Goal: Task Accomplishment & Management: Manage account settings

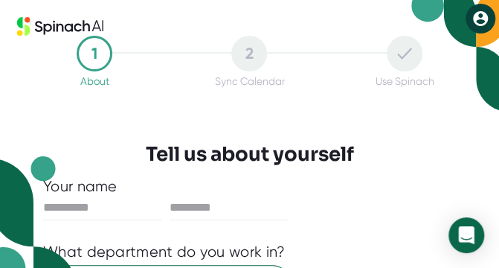
click at [117, 141] on div at bounding box center [249, 115] width 465 height 56
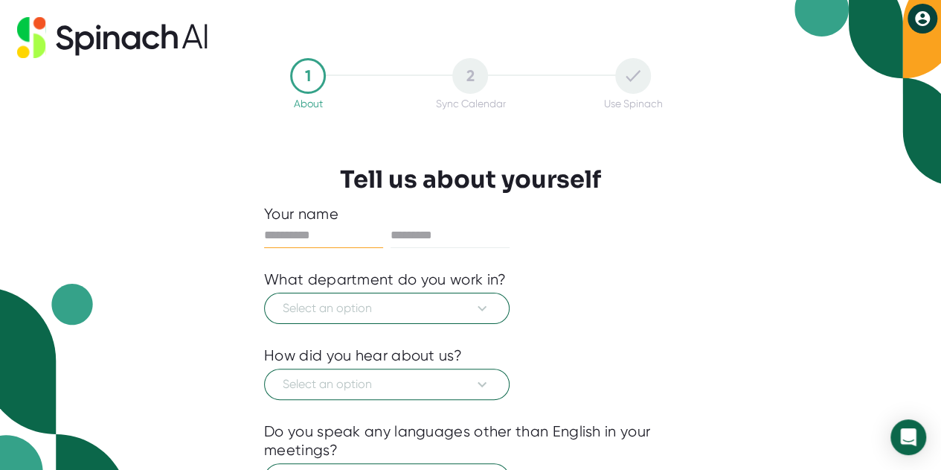
click at [324, 227] on input "text" at bounding box center [323, 235] width 119 height 24
type input "*****"
click at [433, 226] on input "text" at bounding box center [450, 235] width 119 height 24
type input "*********"
click at [380, 267] on span "Select an option" at bounding box center [387, 308] width 208 height 18
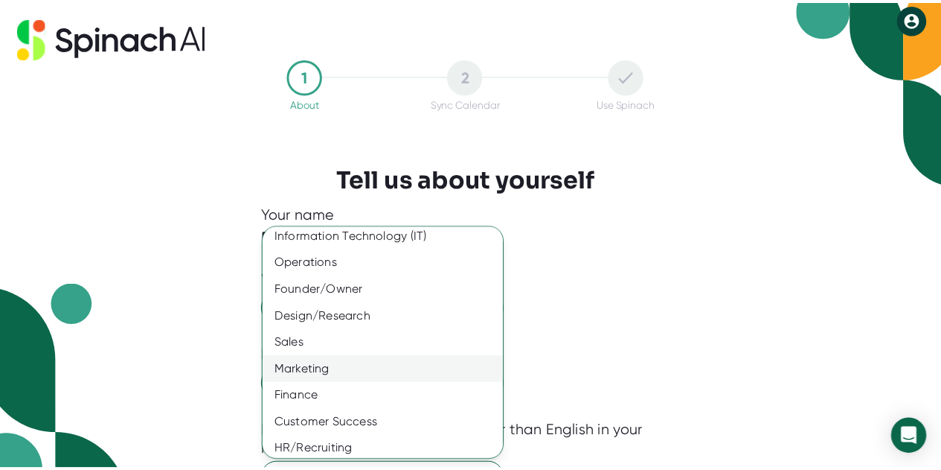
scroll to position [120, 0]
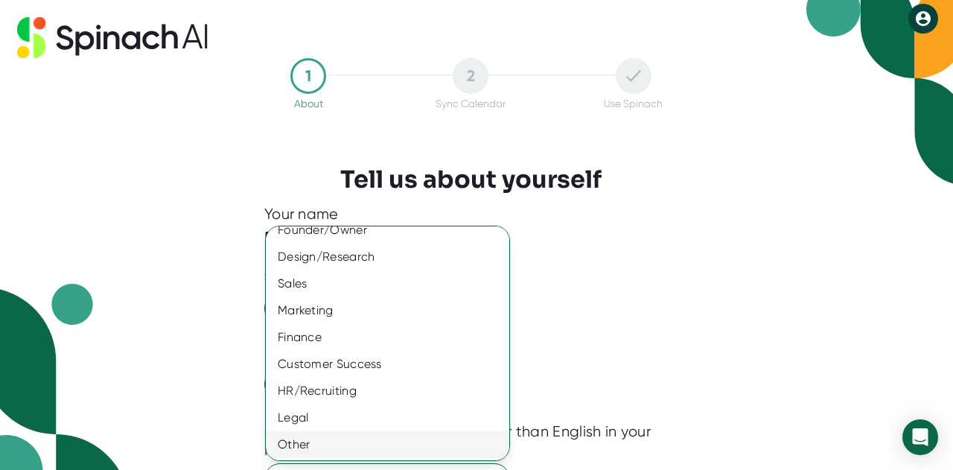
click at [388, 267] on div "Other" at bounding box center [393, 444] width 254 height 27
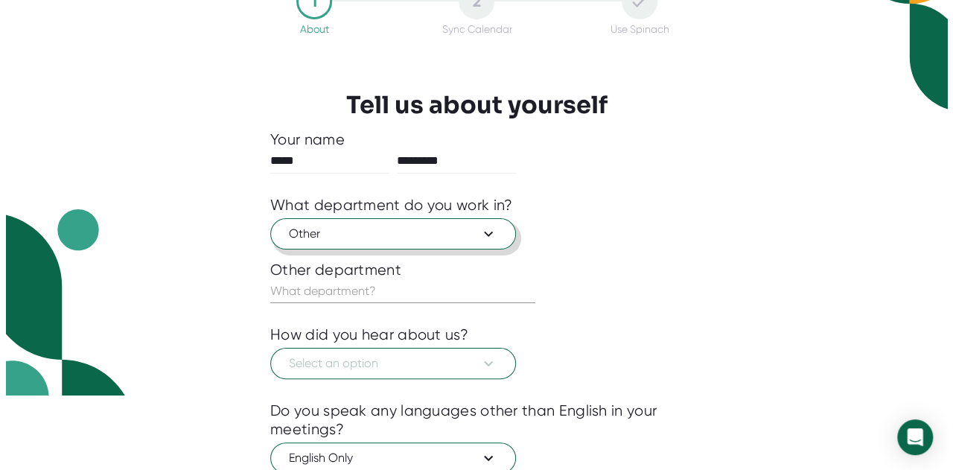
scroll to position [149, 0]
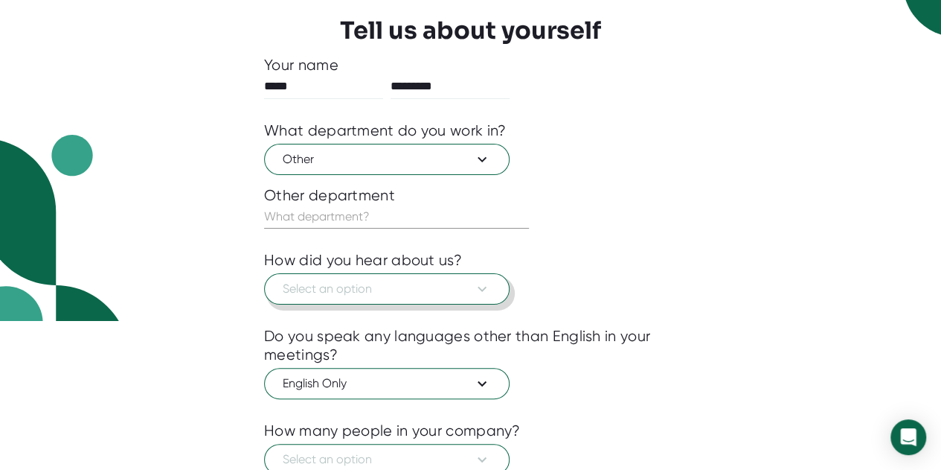
click at [377, 267] on button "Select an option" at bounding box center [387, 288] width 246 height 31
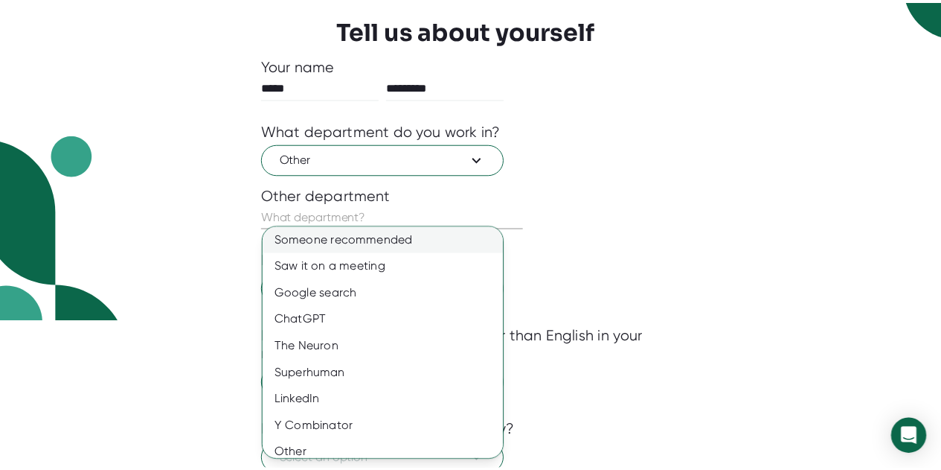
scroll to position [0, 0]
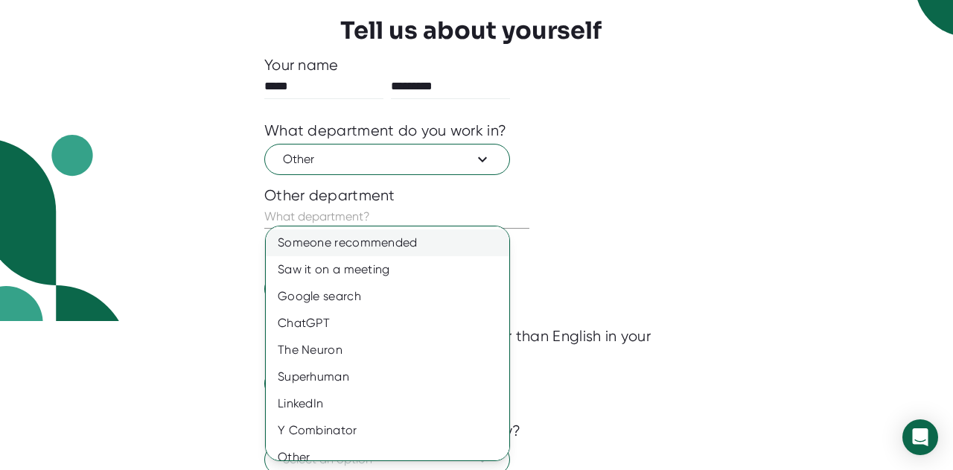
click at [394, 245] on div "Someone recommended" at bounding box center [393, 242] width 254 height 27
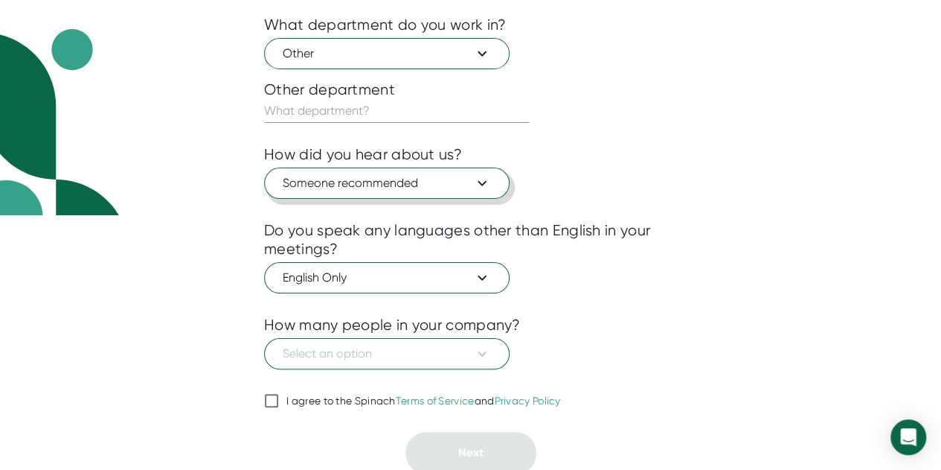
scroll to position [255, 0]
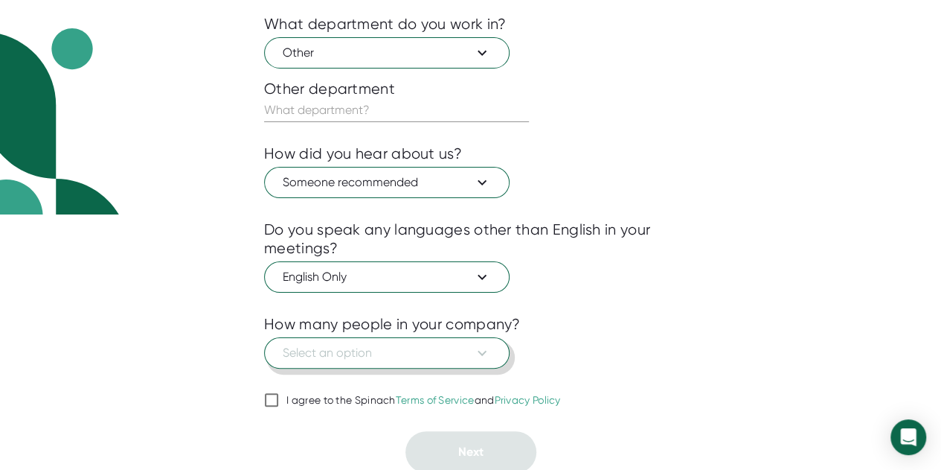
click at [384, 267] on span "Select an option" at bounding box center [387, 353] width 208 height 18
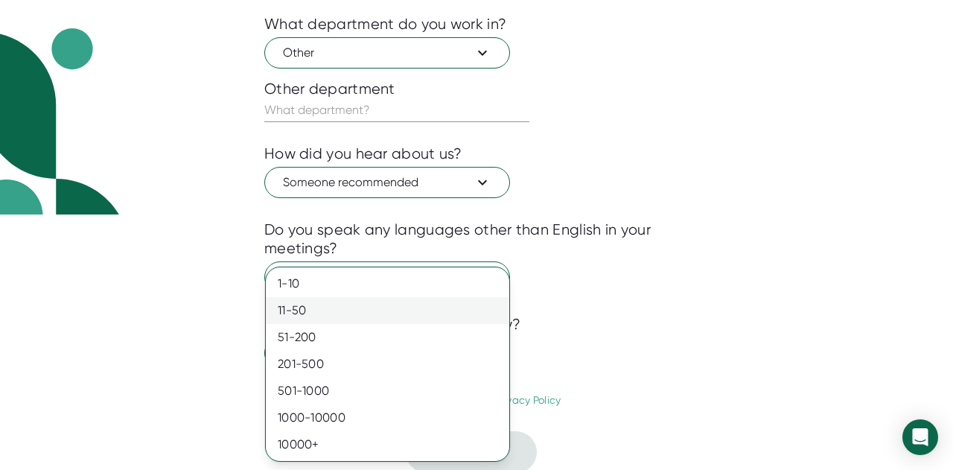
click at [356, 267] on div "11-50" at bounding box center [387, 310] width 243 height 27
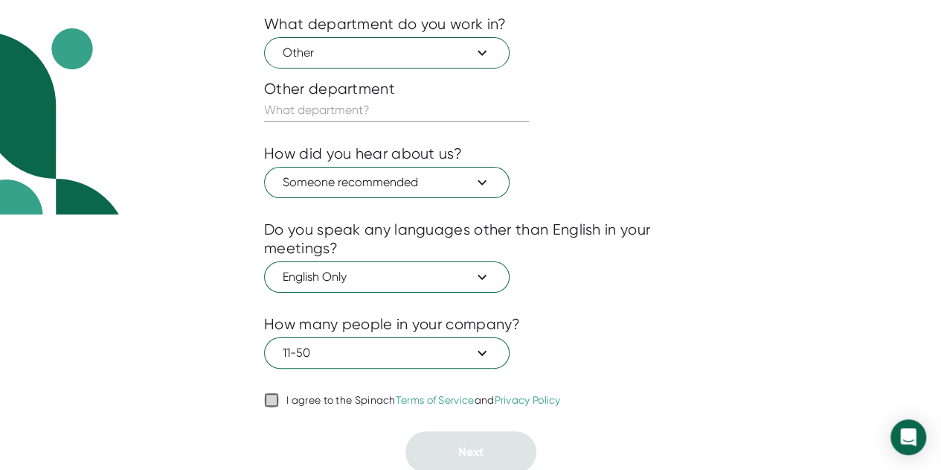
click at [269, 267] on input "I agree to the Spinach Terms of Service and Privacy Policy" at bounding box center [271, 400] width 15 height 18
checkbox input "true"
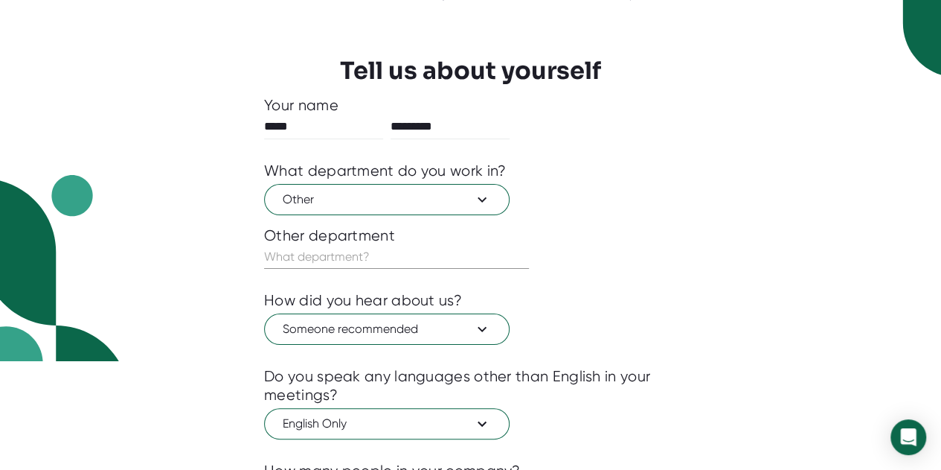
scroll to position [181, 0]
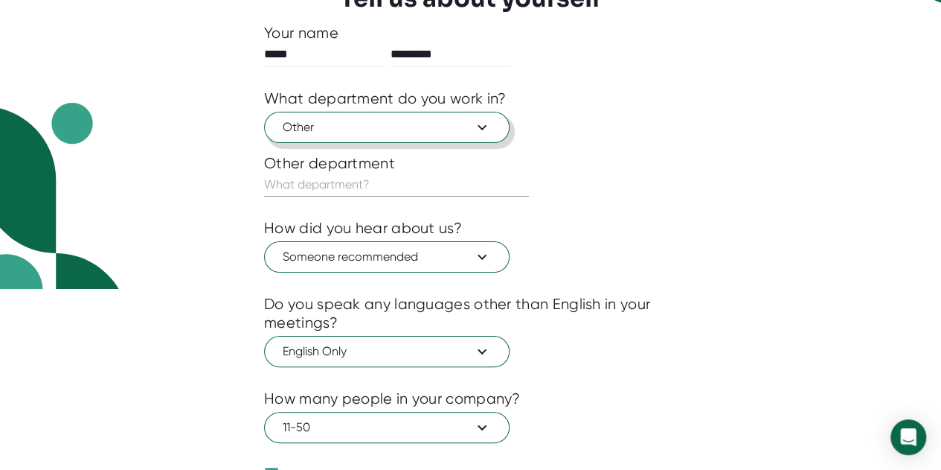
click at [368, 118] on span "Other" at bounding box center [387, 127] width 208 height 18
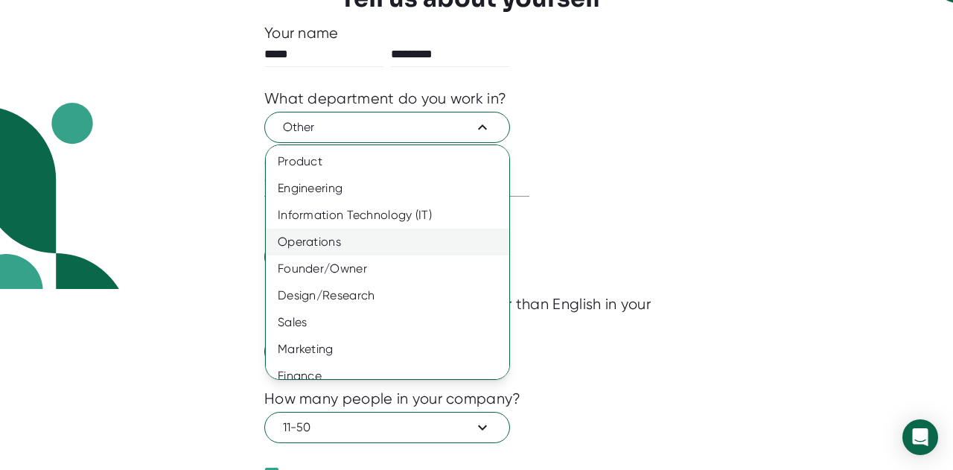
click at [368, 249] on div "Operations" at bounding box center [393, 241] width 254 height 27
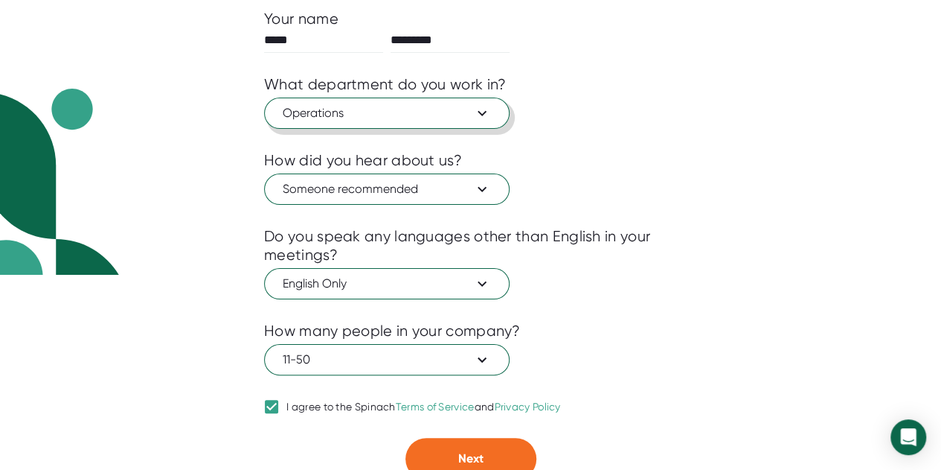
scroll to position [202, 0]
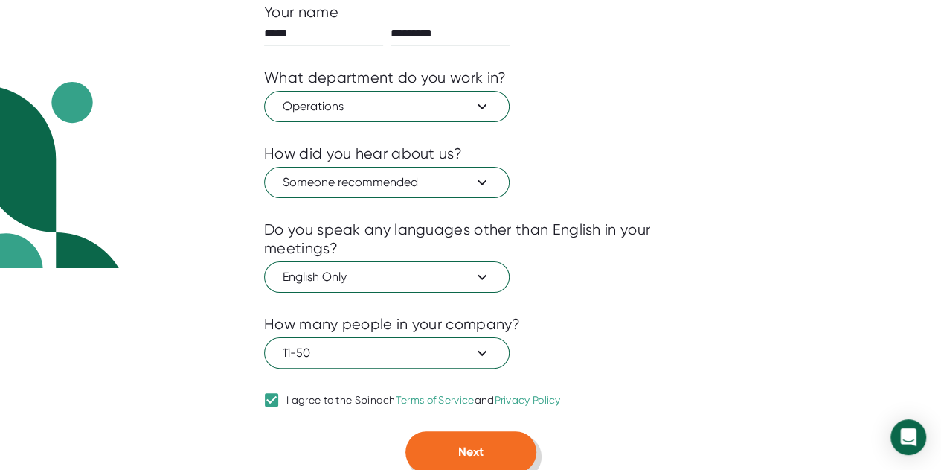
click at [455, 267] on button "Next" at bounding box center [471, 452] width 131 height 42
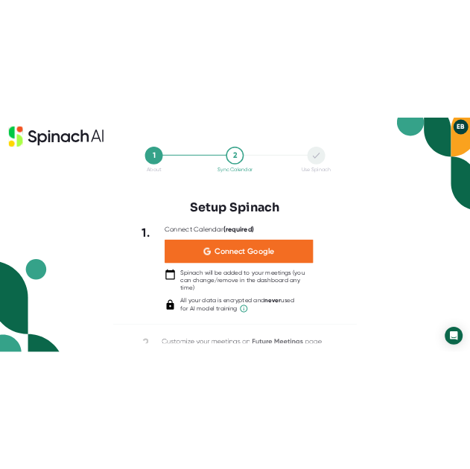
scroll to position [0, 0]
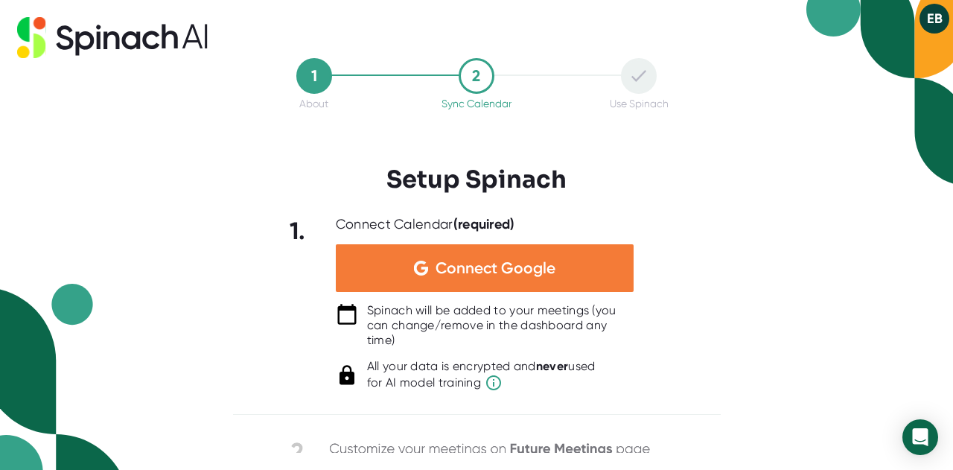
click at [499, 267] on span "Connect Google" at bounding box center [495, 267] width 120 height 15
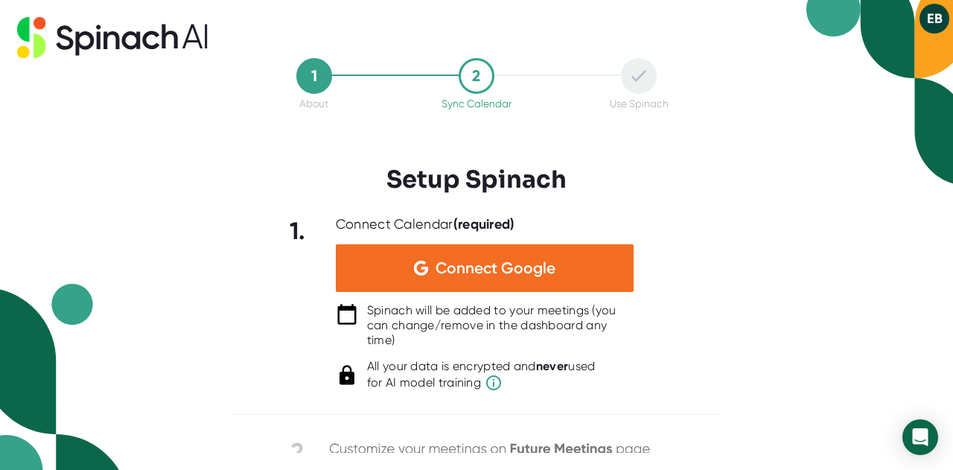
click at [227, 263] on div "1 About 2 Sync Calendar Use Spinach Setup Spinach 1. Connect Calendar (required…" at bounding box center [476, 235] width 953 height 470
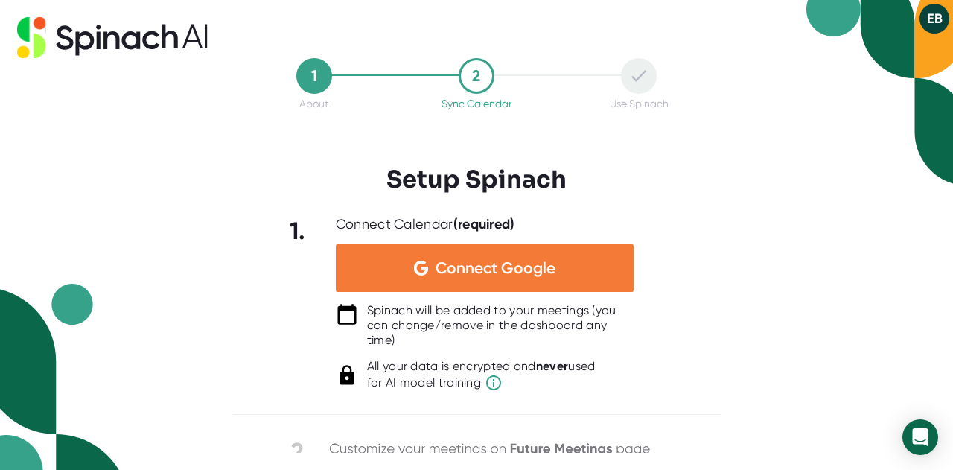
click at [499, 264] on span "Connect Google" at bounding box center [495, 267] width 120 height 15
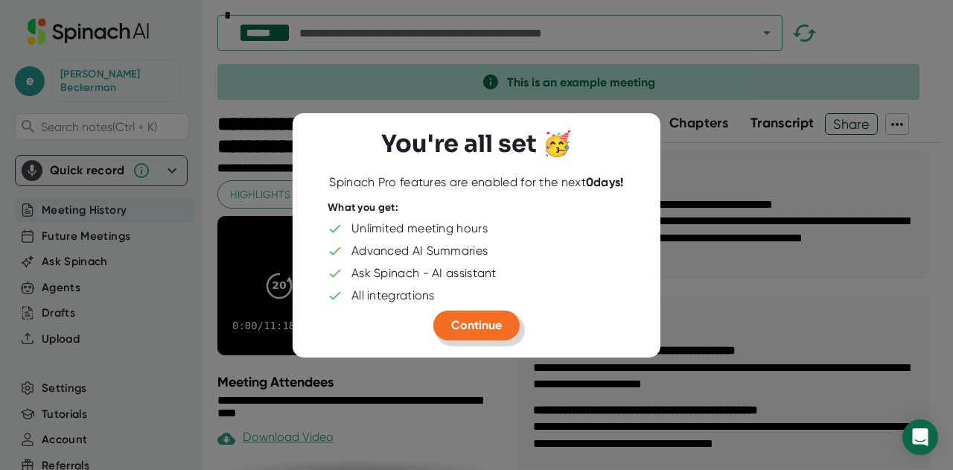
click at [472, 267] on span "Continue" at bounding box center [476, 325] width 51 height 14
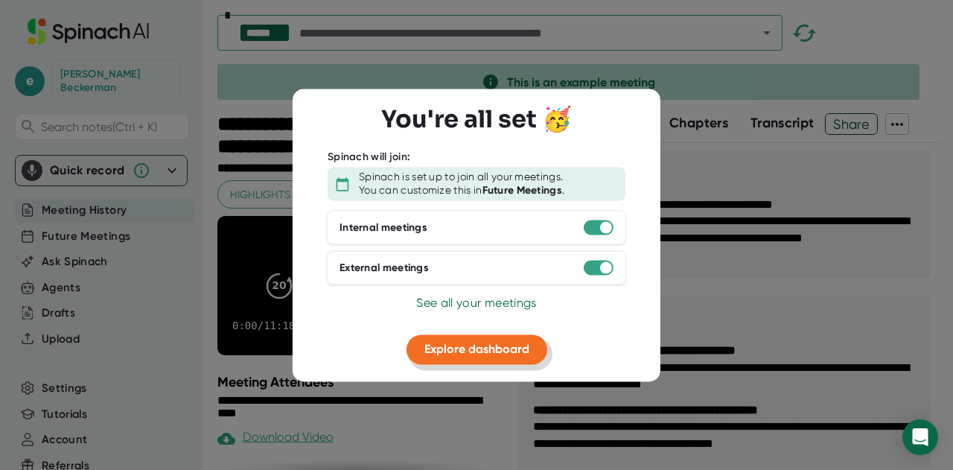
click at [496, 267] on span "Explore dashboard" at bounding box center [476, 349] width 105 height 14
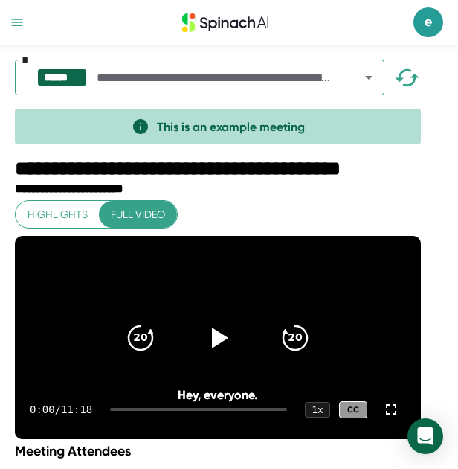
drag, startPoint x: 185, startPoint y: 211, endPoint x: 126, endPoint y: 181, distance: 66.6
click at [185, 211] on div "Highlights Full video 20 20 0:00 / 11:18 1 x CC Hey, everyone. Hey, everyone." at bounding box center [218, 320] width 406 height 240
click at [13, 22] on icon "button" at bounding box center [17, 22] width 11 height 7
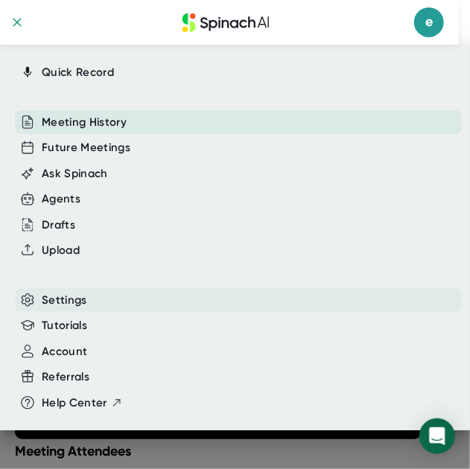
click at [85, 267] on span "Settings" at bounding box center [64, 300] width 45 height 17
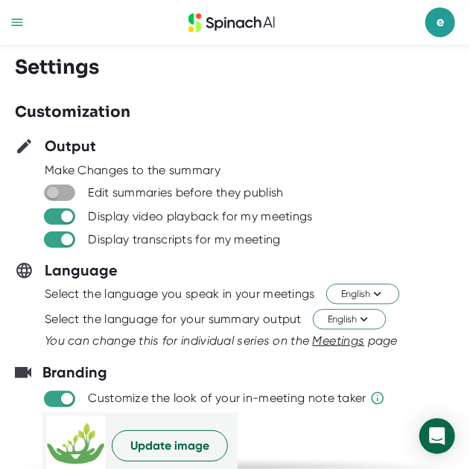
click at [67, 196] on input "checkbox" at bounding box center [52, 192] width 42 height 13
checkbox input "true"
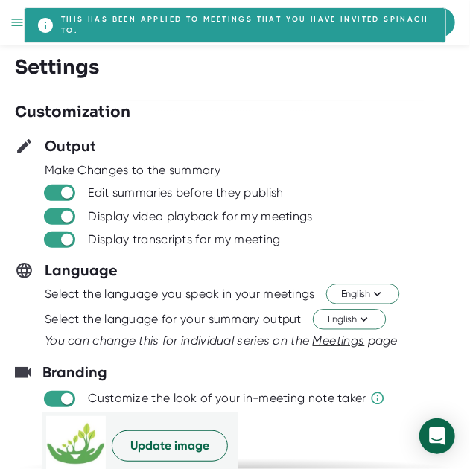
scroll to position [149, 0]
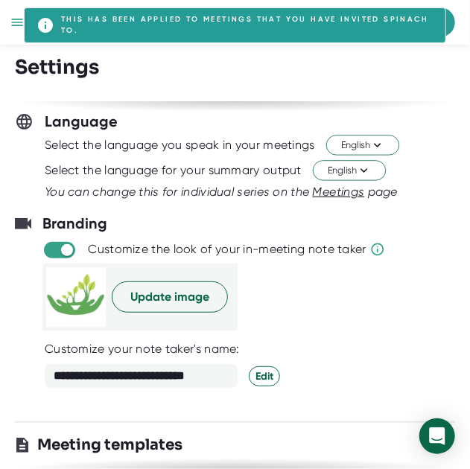
click at [164, 267] on div "Update image" at bounding box center [139, 296] width 195 height 67
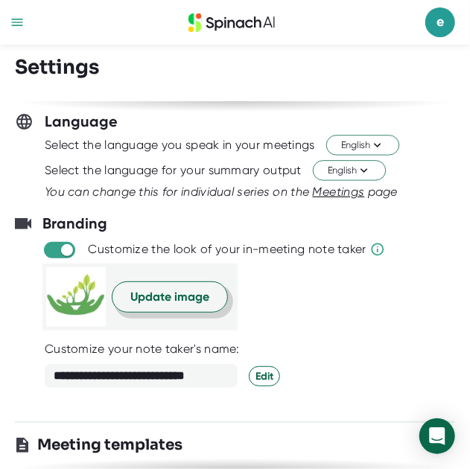
click at [179, 267] on span "Update image" at bounding box center [169, 297] width 79 height 18
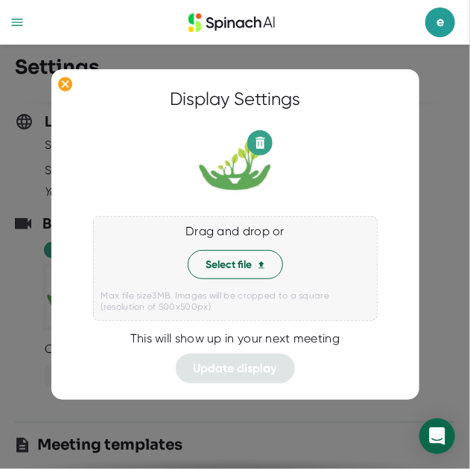
click at [25, 267] on div at bounding box center [235, 234] width 470 height 469
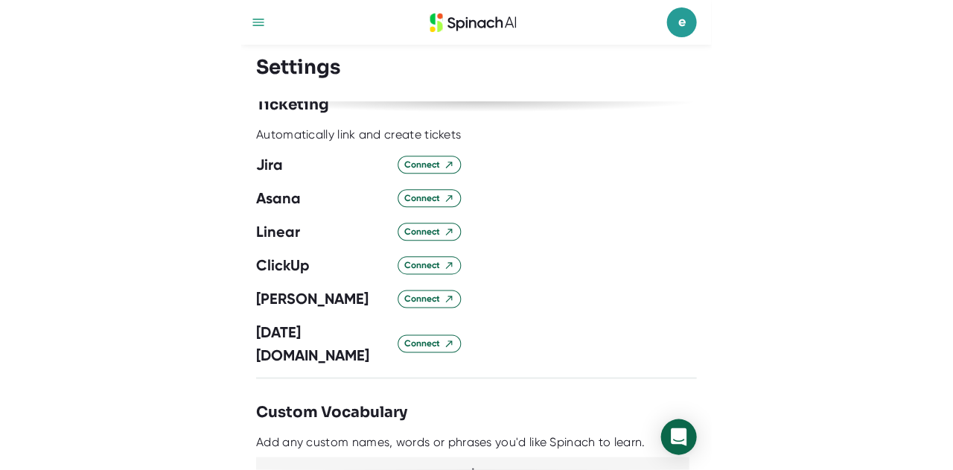
scroll to position [893, 0]
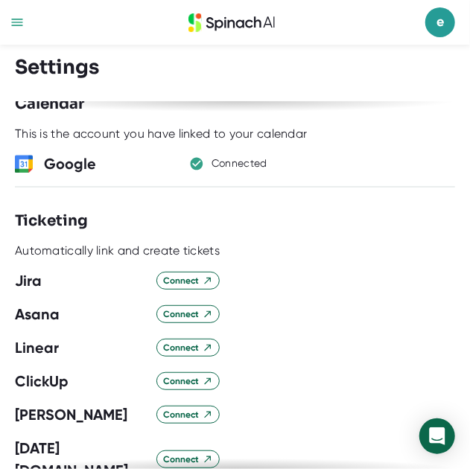
click at [467, 176] on div "**********" at bounding box center [235, 257] width 470 height 424
click at [469, 177] on div "**********" at bounding box center [235, 257] width 470 height 424
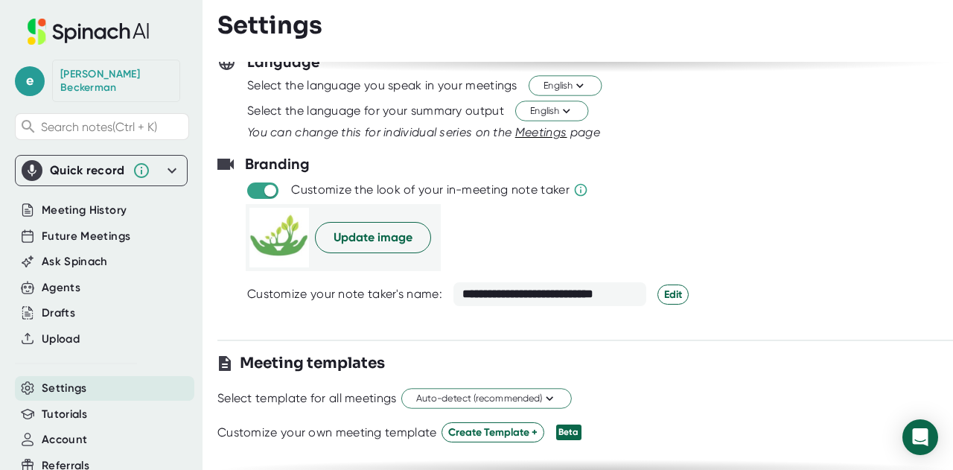
scroll to position [298, 0]
